Goal: Information Seeking & Learning: Learn about a topic

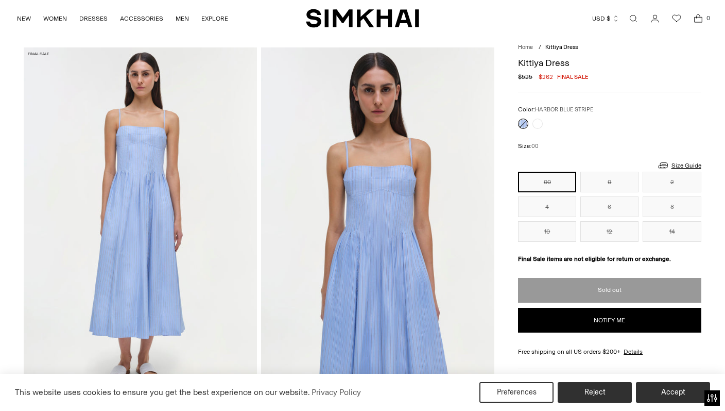
scroll to position [28, 0]
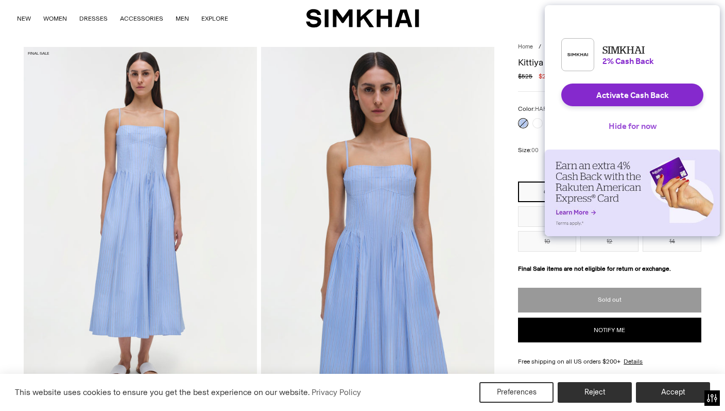
click at [635, 136] on button "Hide for now" at bounding box center [633, 125] width 64 height 23
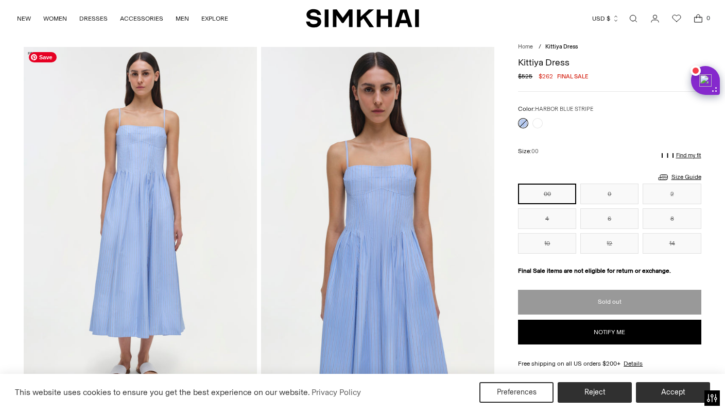
click at [166, 247] on img at bounding box center [140, 222] width 233 height 350
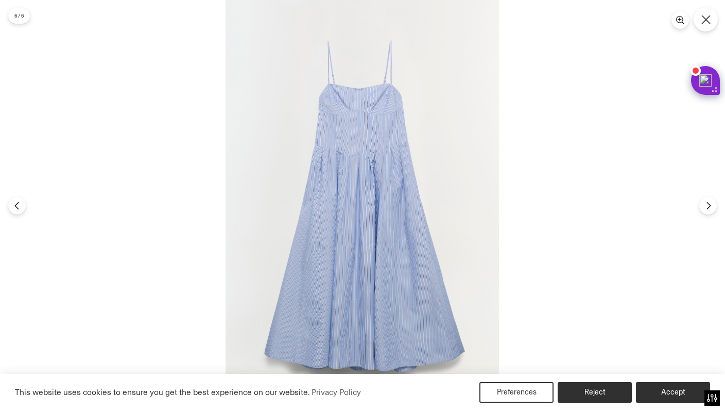
click at [706, 26] on button "Close" at bounding box center [706, 19] width 24 height 24
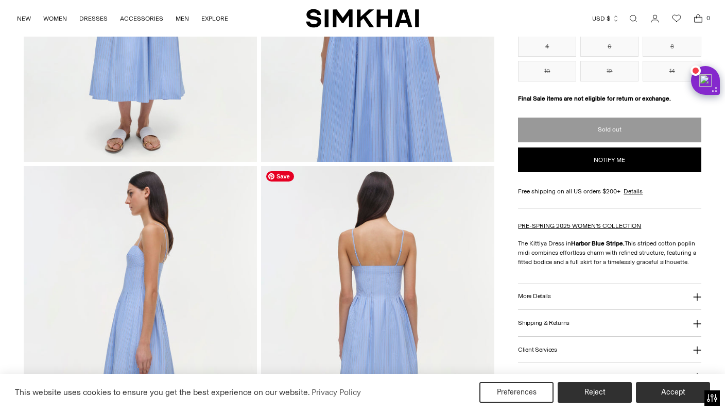
scroll to position [274, 0]
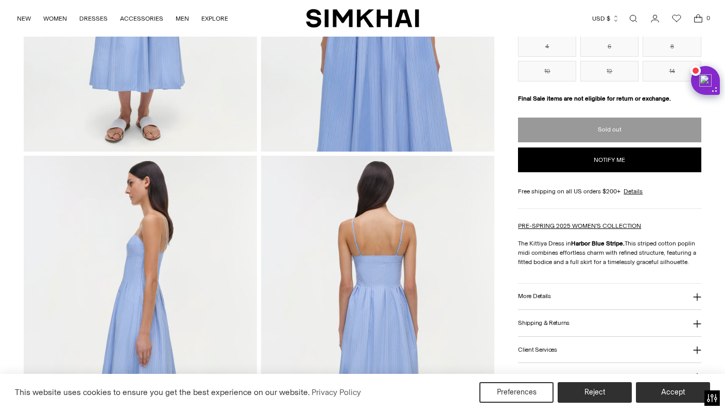
click at [582, 250] on p "The Kittiya Dress in Harbor Blue Stripe. This striped cotton poplin midi combin…" at bounding box center [609, 253] width 183 height 28
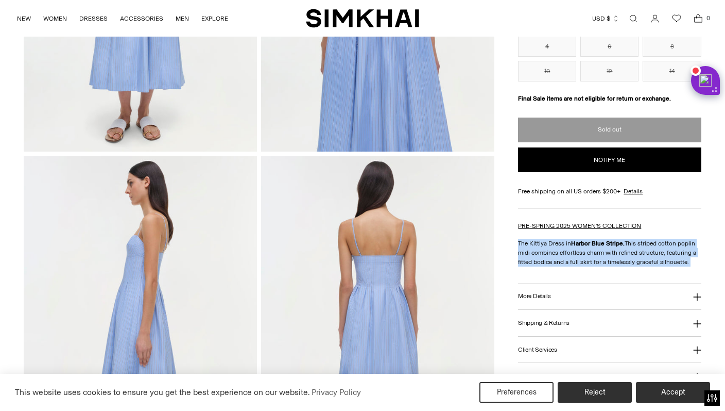
click at [582, 250] on p "The Kittiya Dress in Harbor Blue Stripe. This striped cotton poplin midi combin…" at bounding box center [609, 253] width 183 height 28
copy div "The Kittiya Dress in Harbor Blue Stripe. This striped cotton poplin midi combin…"
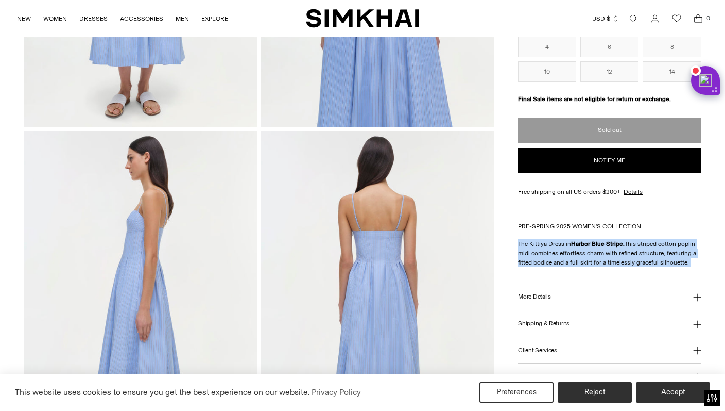
click at [649, 292] on button "More Details" at bounding box center [609, 297] width 183 height 26
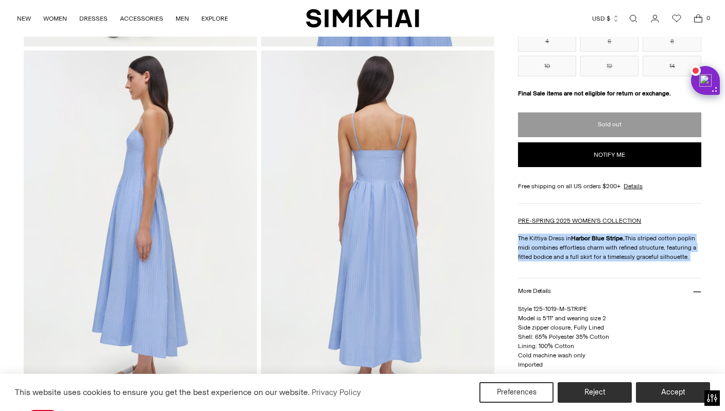
scroll to position [0, 0]
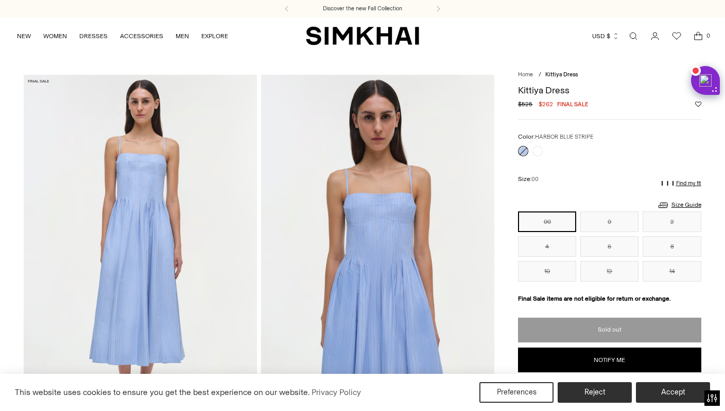
click at [539, 90] on h1 "Kittiya Dress" at bounding box center [609, 90] width 183 height 9
click at [553, 77] on span "Kittiya Dress" at bounding box center [562, 74] width 32 height 7
click at [559, 73] on span "Kittiya Dress" at bounding box center [562, 74] width 32 height 7
click at [634, 37] on link "Open search modal" at bounding box center [633, 36] width 21 height 21
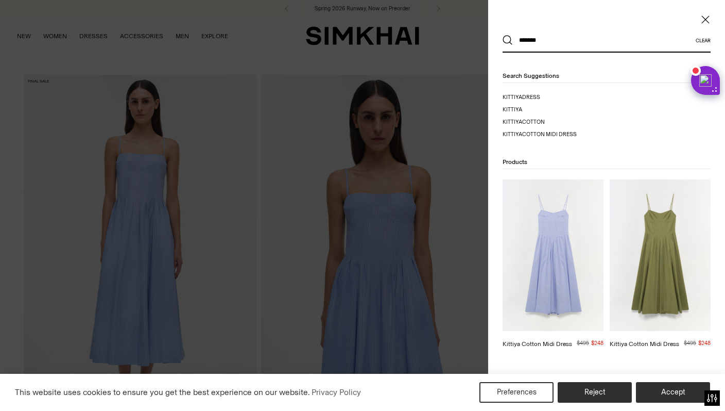
type input "*******"
click at [503, 35] on button "Search" at bounding box center [508, 40] width 10 height 10
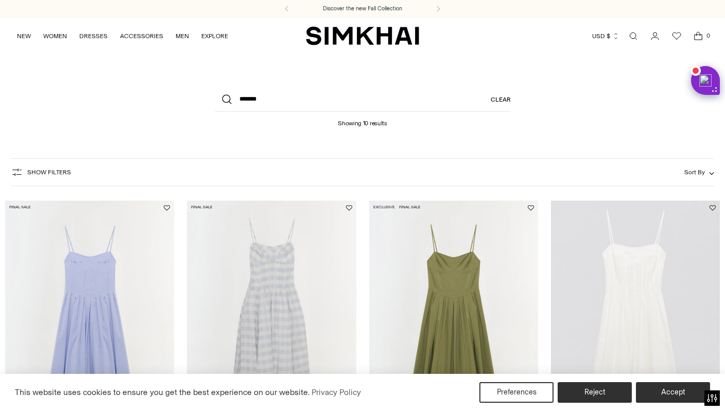
scroll to position [127, 0]
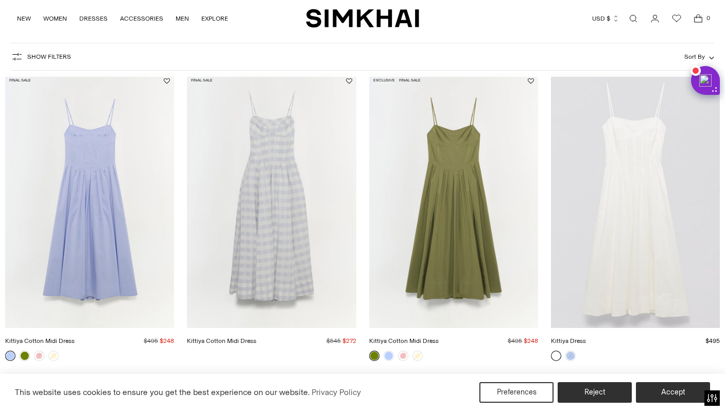
click at [439, 337] on link "Kittiya Cotton Midi Dress" at bounding box center [404, 340] width 70 height 7
